Goal: Task Accomplishment & Management: Manage account settings

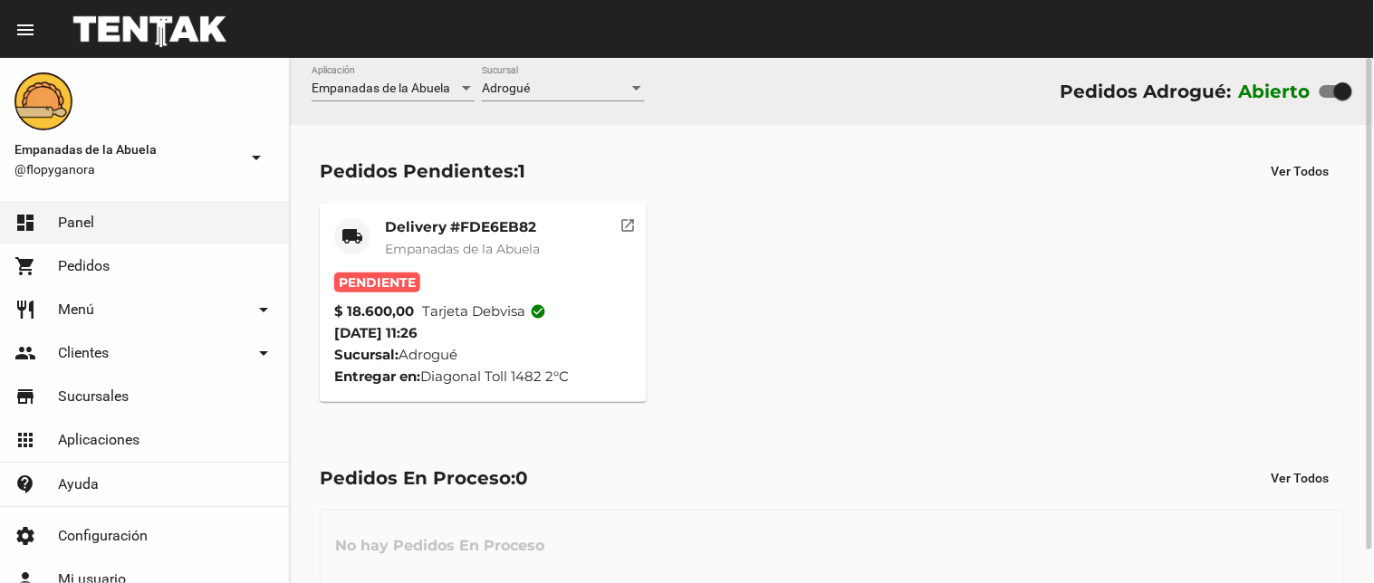
click at [626, 222] on mat-icon "open_in_new" at bounding box center [628, 223] width 16 height 16
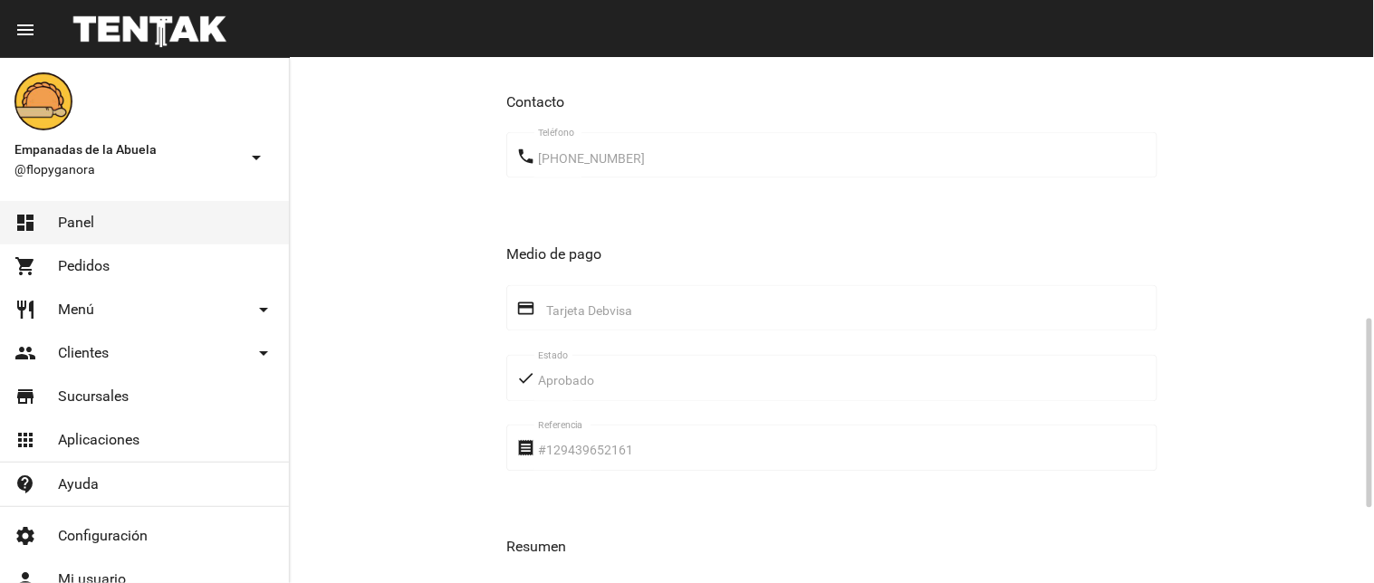
scroll to position [931, 0]
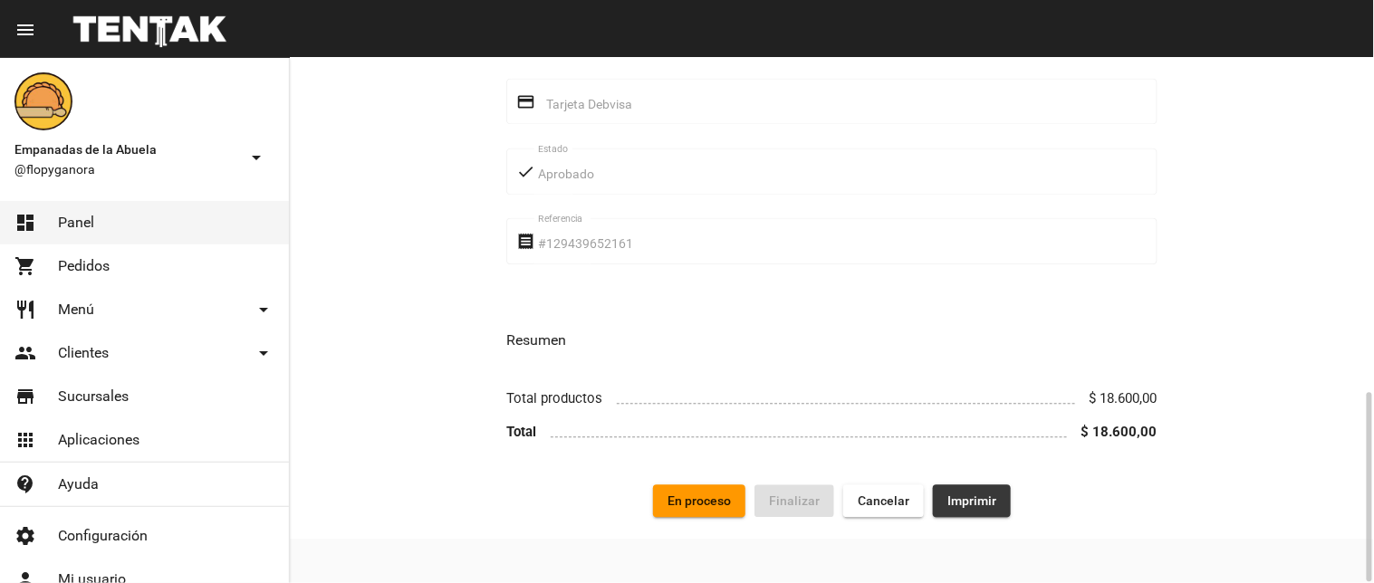
click at [981, 504] on span "Imprimir" at bounding box center [971, 502] width 49 height 14
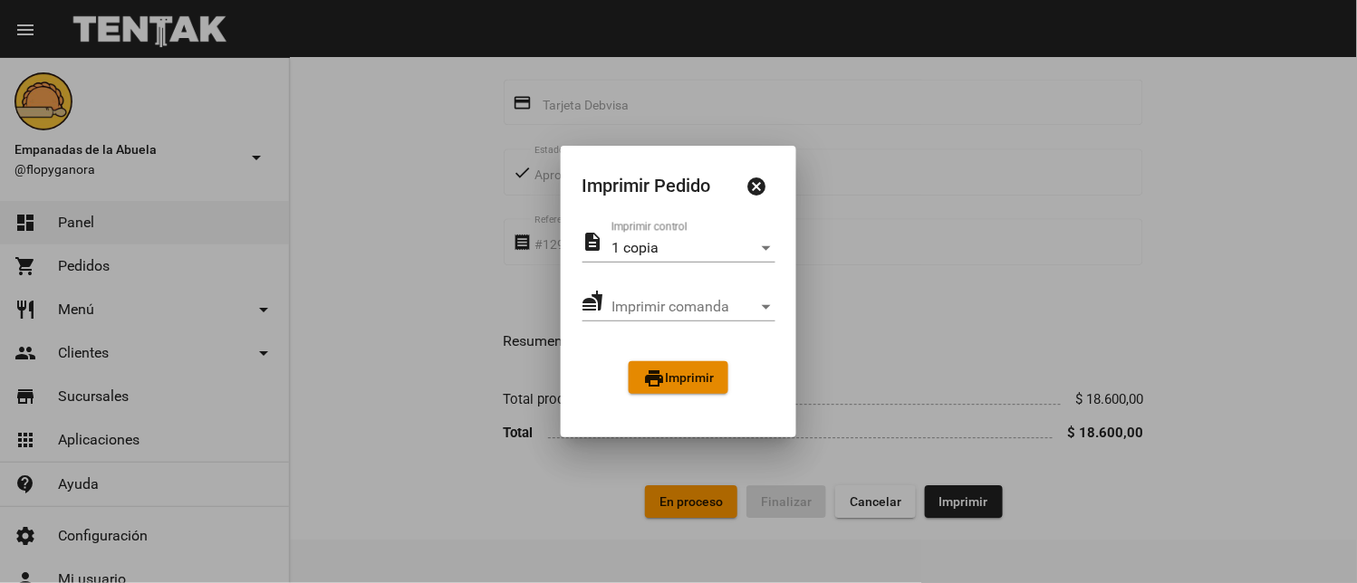
click at [681, 381] on span "print Imprimir" at bounding box center [678, 377] width 71 height 14
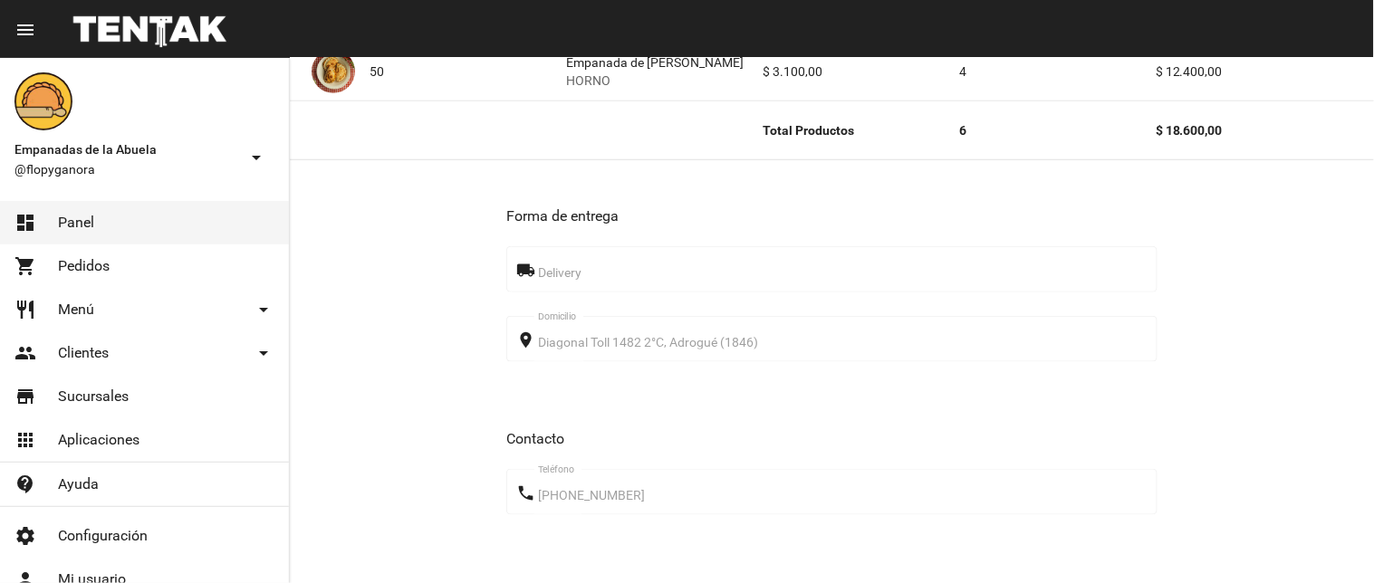
scroll to position [931, 0]
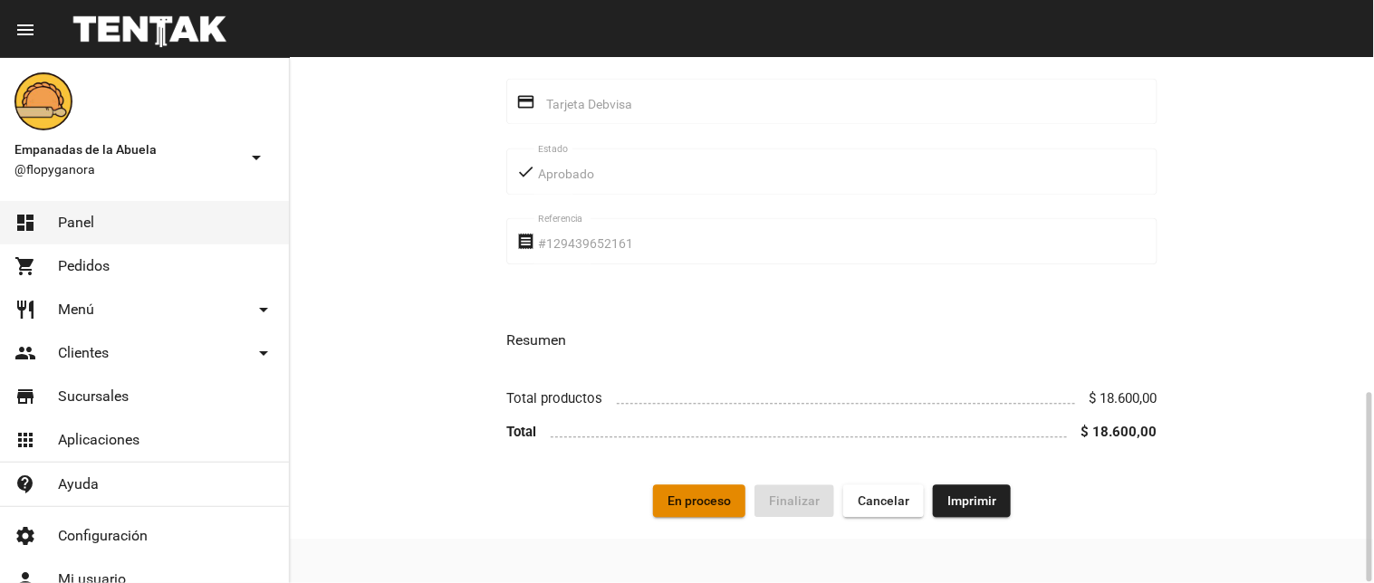
click at [713, 516] on button "En proceso" at bounding box center [699, 501] width 92 height 33
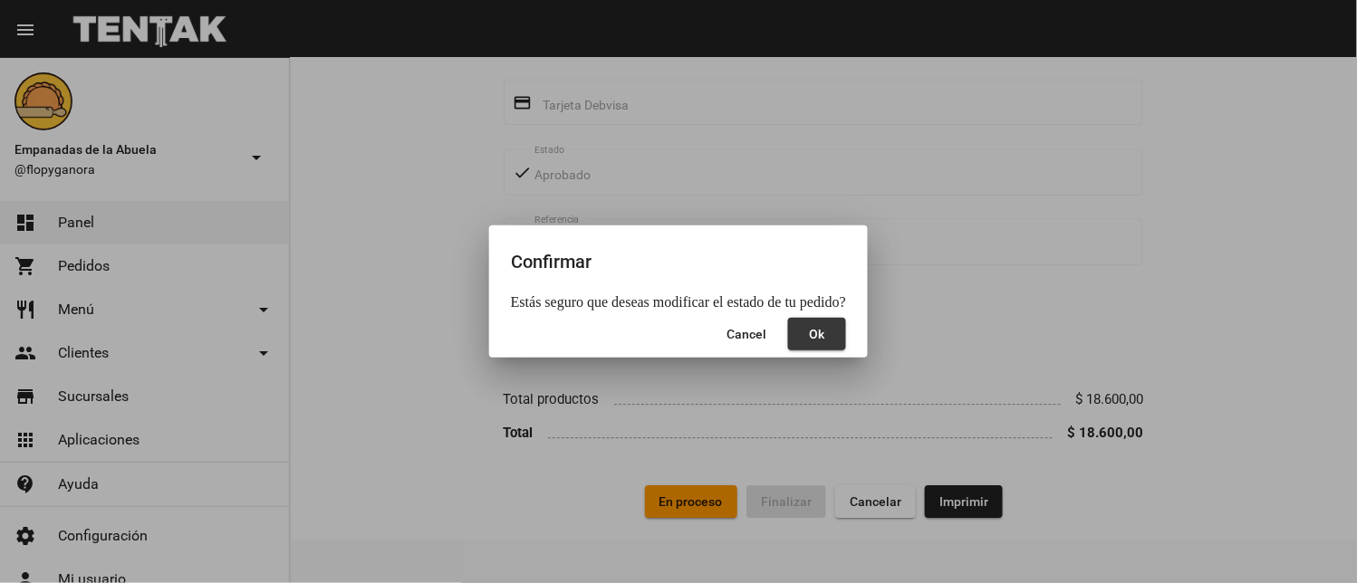
click at [816, 342] on button "Ok" at bounding box center [817, 334] width 58 height 33
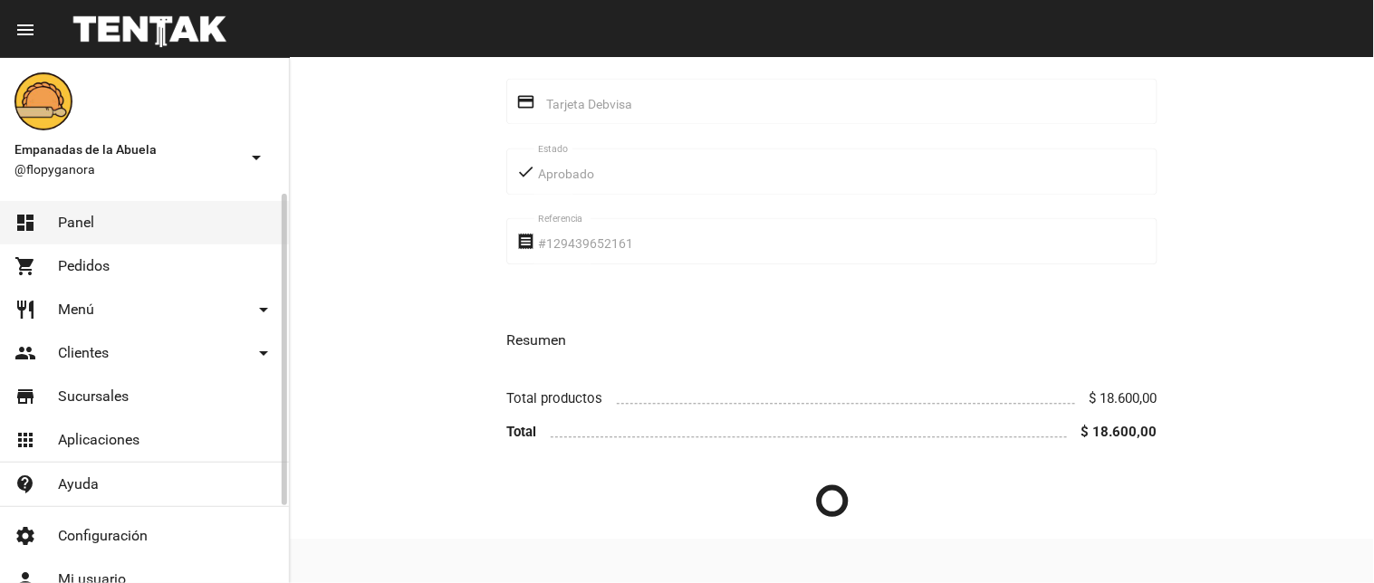
click at [103, 227] on link "dashboard Panel" at bounding box center [144, 222] width 289 height 43
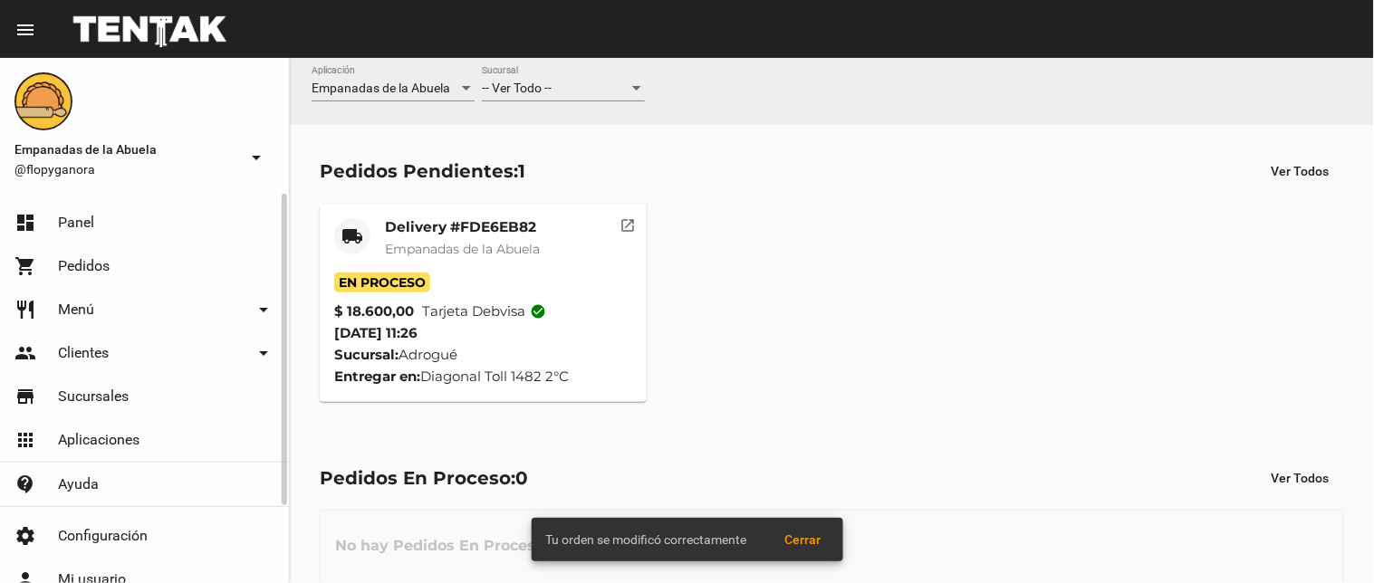
click at [114, 264] on link "shopping_cart Pedidos" at bounding box center [144, 266] width 289 height 43
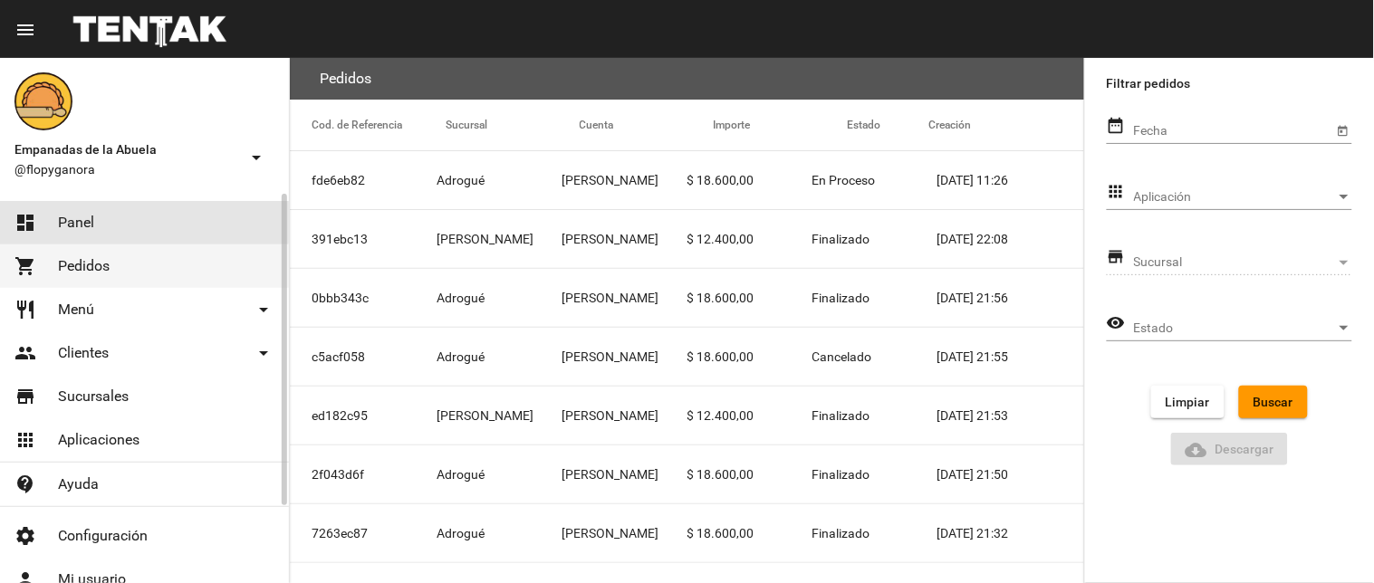
click at [151, 204] on link "dashboard Panel" at bounding box center [144, 222] width 289 height 43
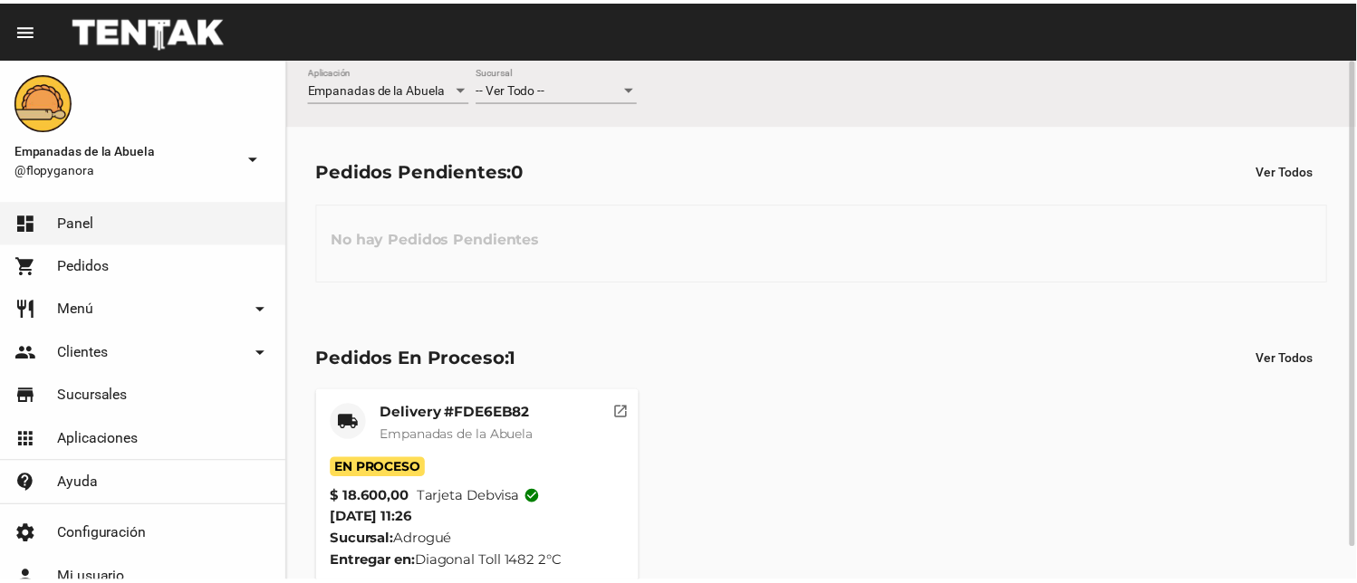
scroll to position [34, 0]
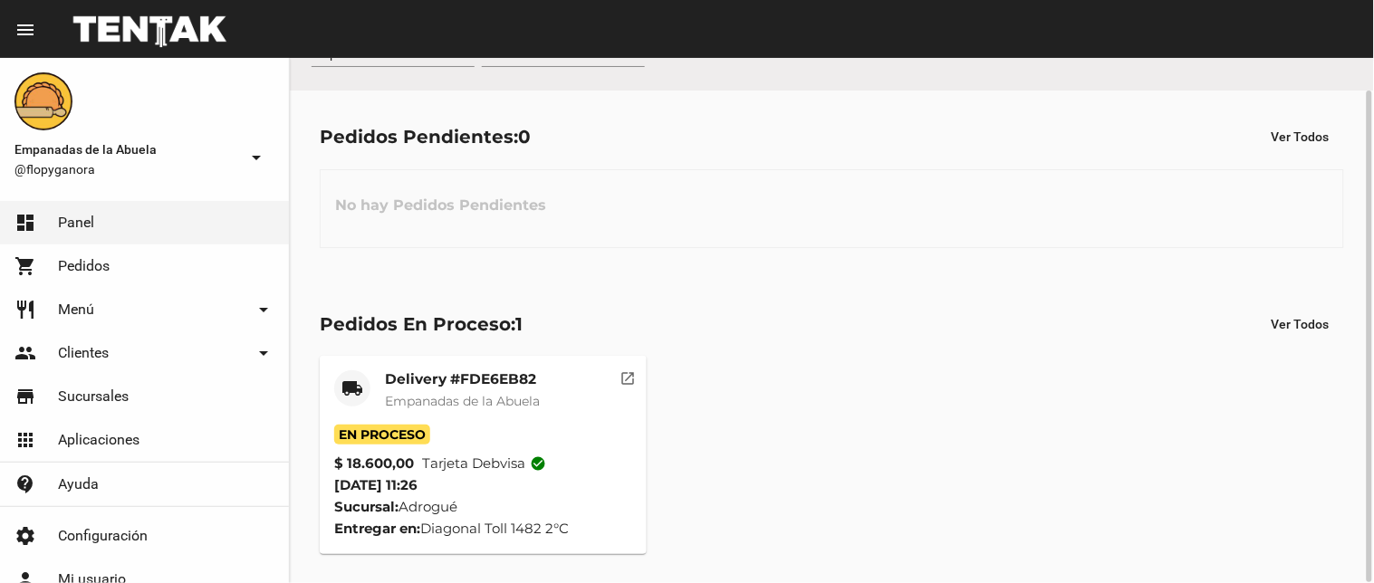
click at [607, 390] on mat-card-header "local_shipping Delivery #FDE6EB82 Empanadas de la Abuela" at bounding box center [483, 397] width 298 height 54
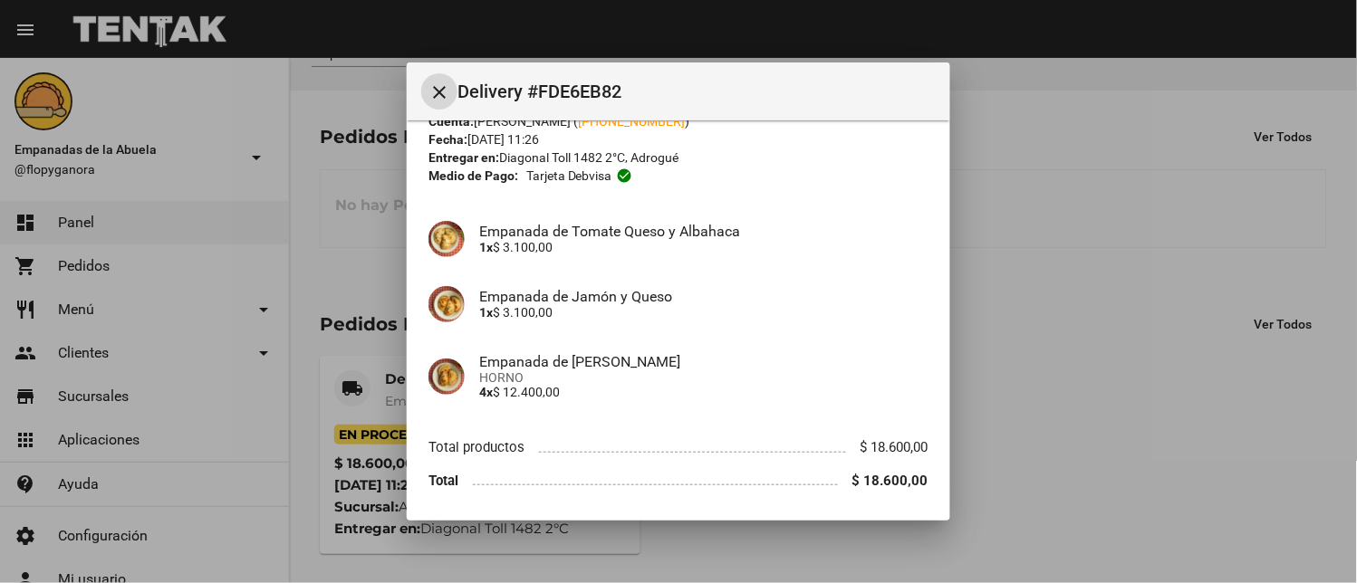
scroll to position [124, 0]
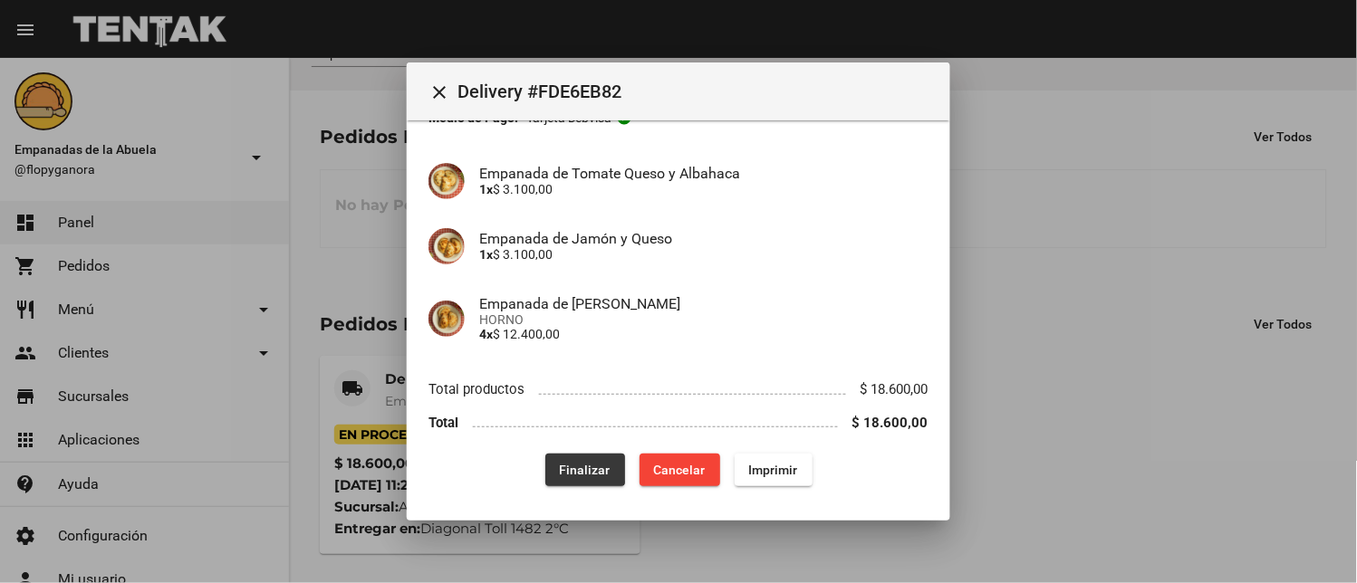
click at [567, 466] on span "Finalizar" at bounding box center [585, 470] width 51 height 14
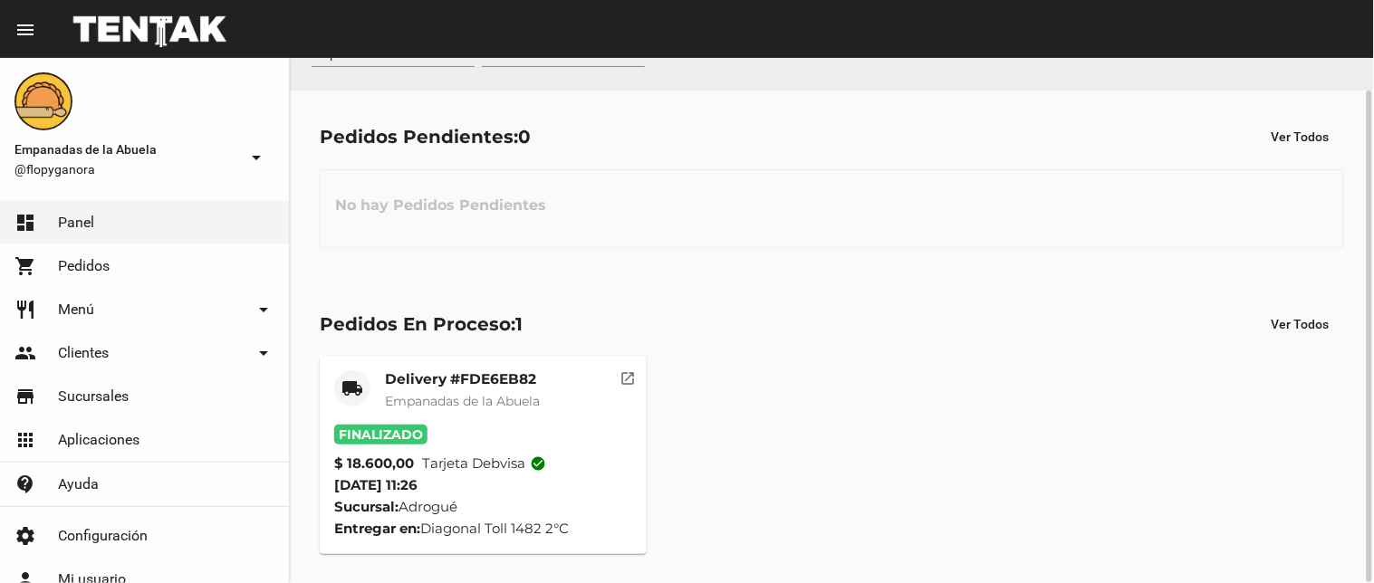
scroll to position [0, 0]
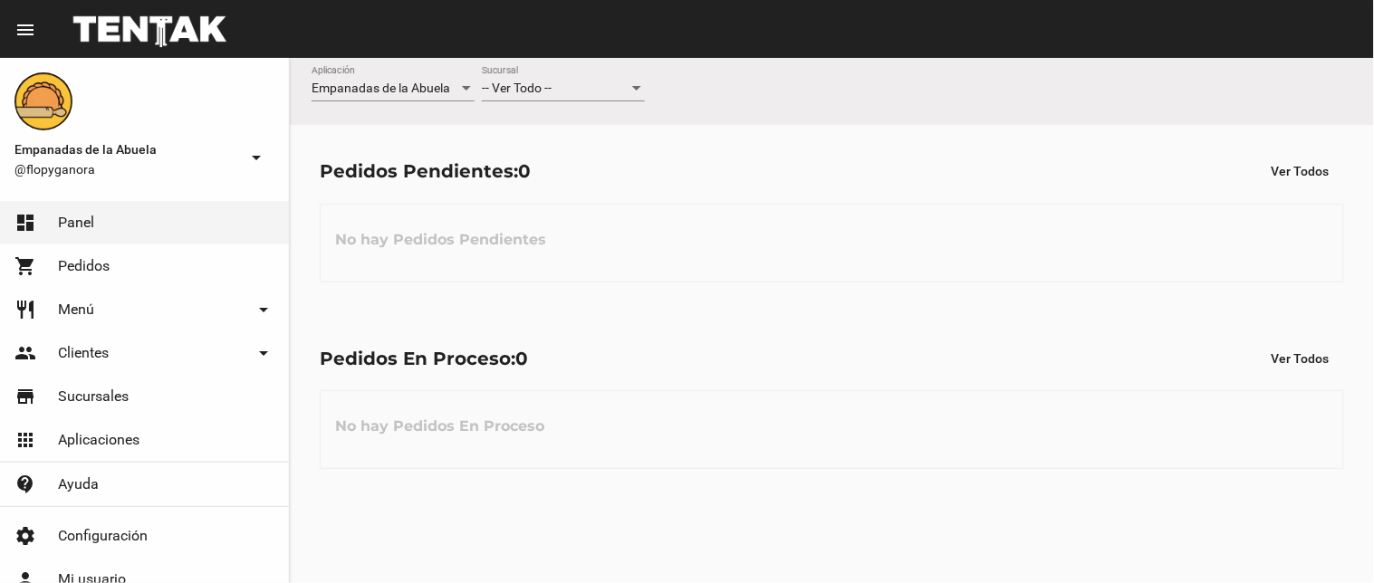
drag, startPoint x: 525, startPoint y: 88, endPoint x: 511, endPoint y: 118, distance: 33.2
click at [512, 125] on flou-dashboard-view "Empanadas de la Abuela Aplicación -- Ver Todo -- Sucursal Pedidos Pendientes: 0…" at bounding box center [832, 278] width 1084 height 441
click at [541, 98] on div "-- Ver Todo -- Sucursal" at bounding box center [563, 83] width 163 height 35
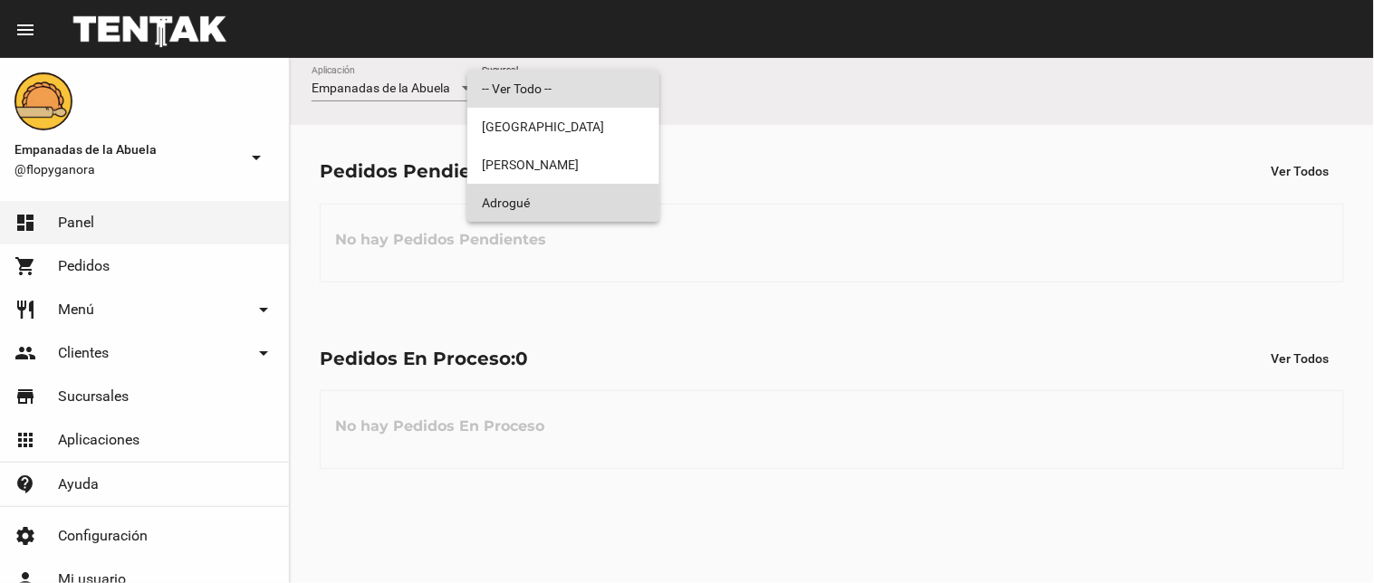
click at [543, 195] on span "Adrogué" at bounding box center [563, 203] width 163 height 38
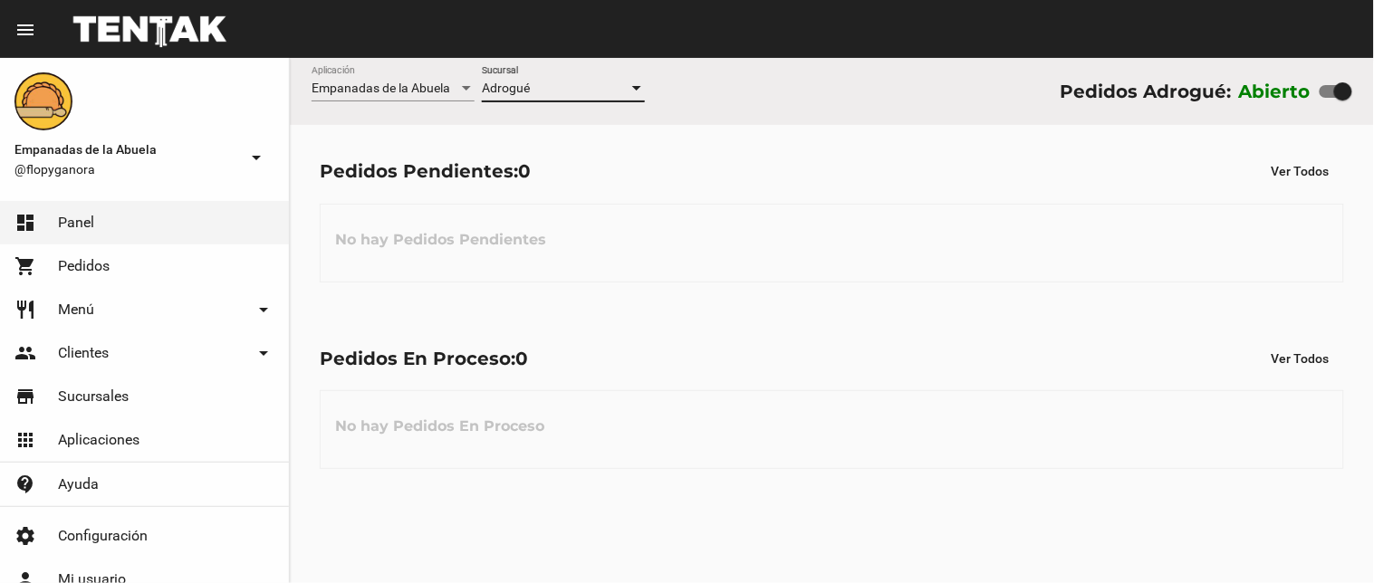
drag, startPoint x: 478, startPoint y: 351, endPoint x: 317, endPoint y: 29, distance: 359.7
click at [480, 347] on div "Pedidos En Proceso: 0" at bounding box center [424, 358] width 208 height 29
